Goal: Transaction & Acquisition: Purchase product/service

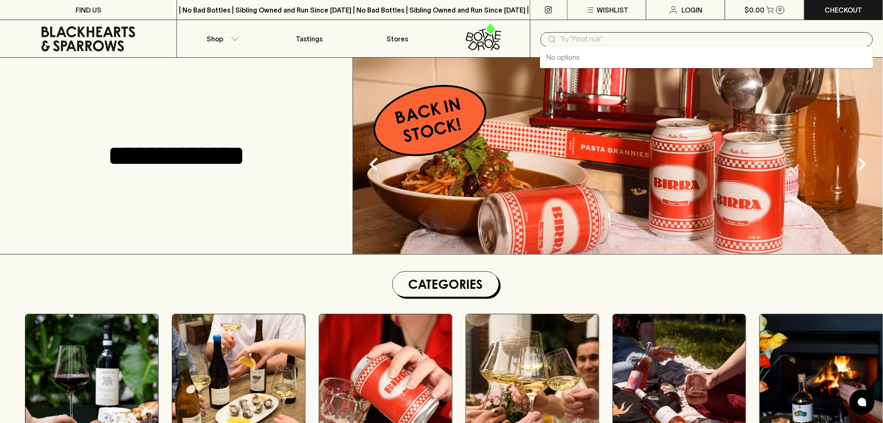
click at [585, 36] on input "text" at bounding box center [714, 39] width 306 height 13
type input "thevenet"
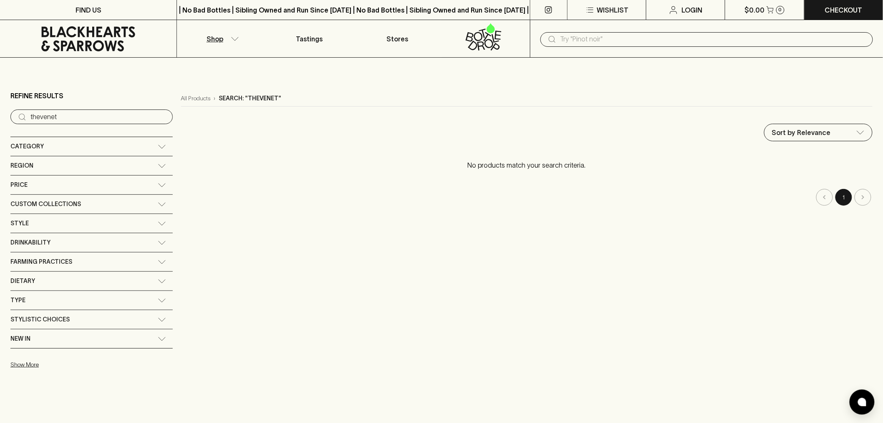
click at [51, 152] on div "Category" at bounding box center [91, 146] width 162 height 19
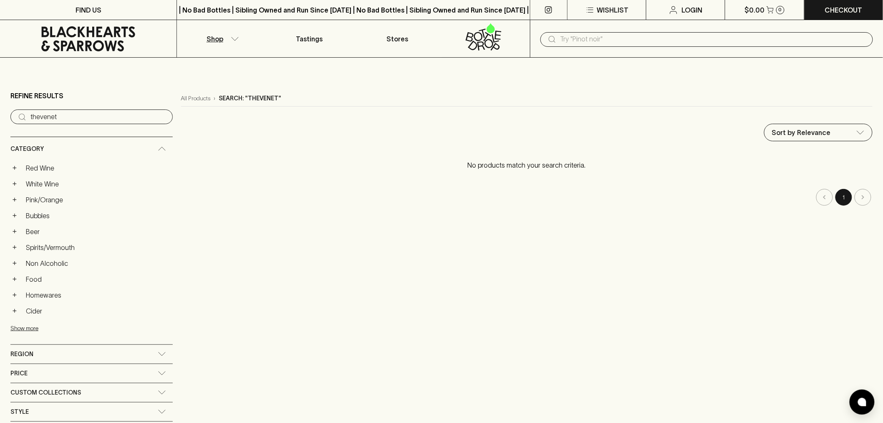
click at [26, 349] on div "Region" at bounding box center [91, 353] width 162 height 19
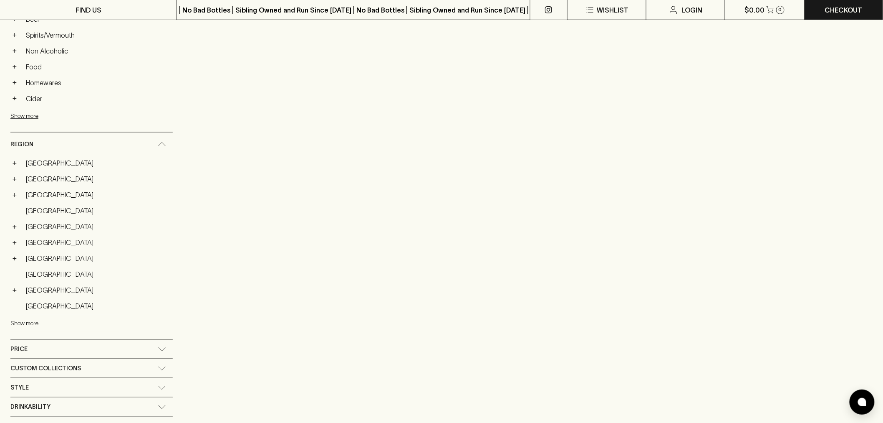
scroll to position [232, 0]
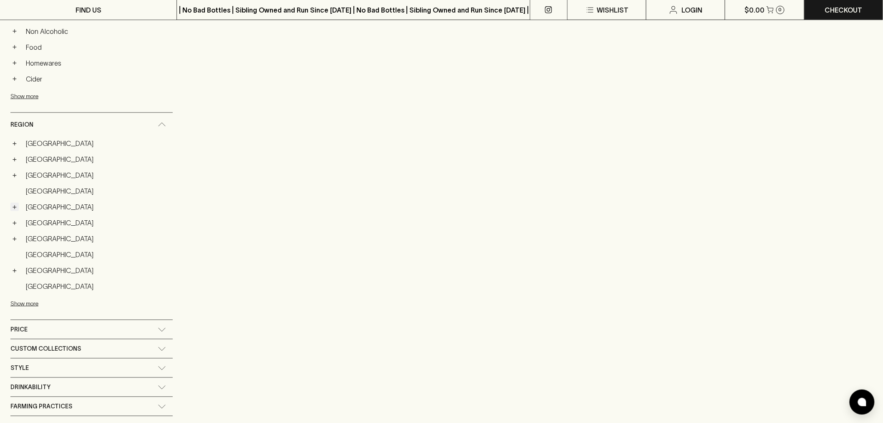
click at [14, 211] on button "+" at bounding box center [14, 206] width 8 height 8
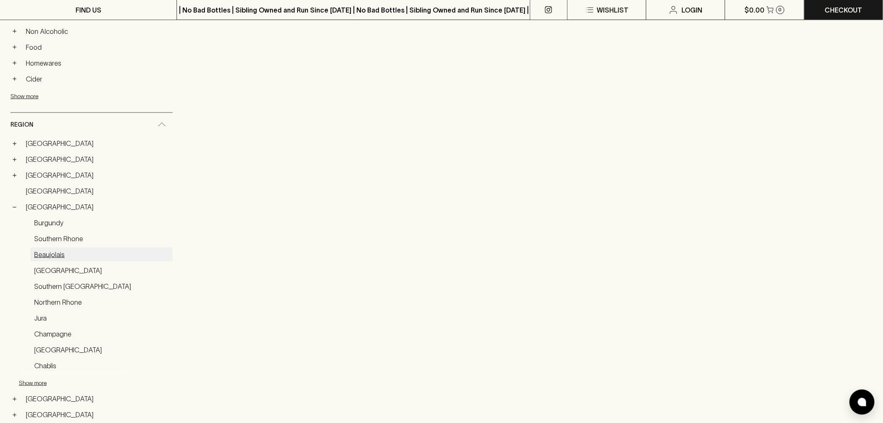
click at [53, 254] on link "Beaujolais" at bounding box center [101, 254] width 142 height 14
